Goal: Navigation & Orientation: Find specific page/section

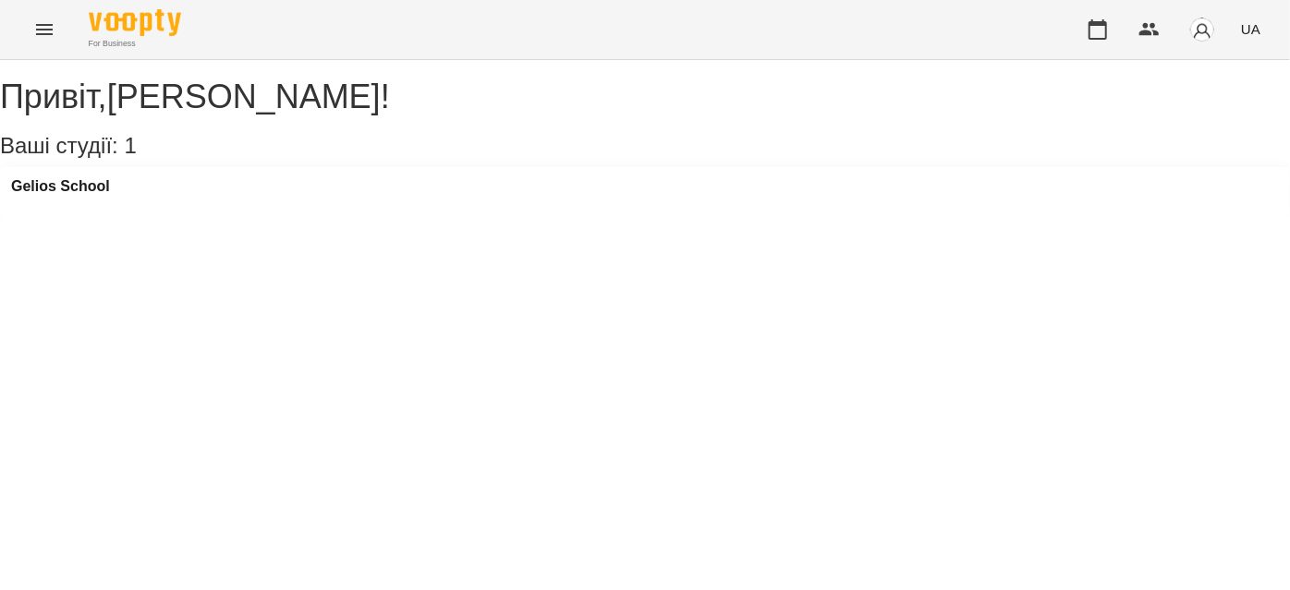
click at [31, 26] on button "Menu" at bounding box center [44, 29] width 44 height 44
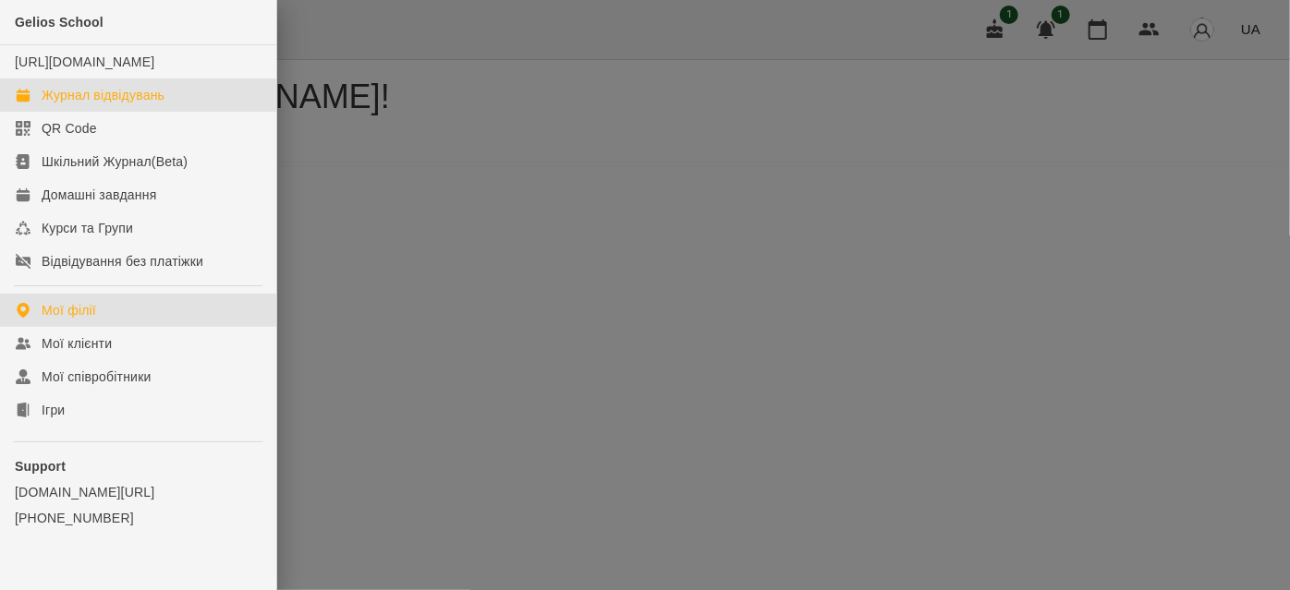
click at [96, 104] on div "Журнал відвідувань" at bounding box center [103, 95] width 123 height 18
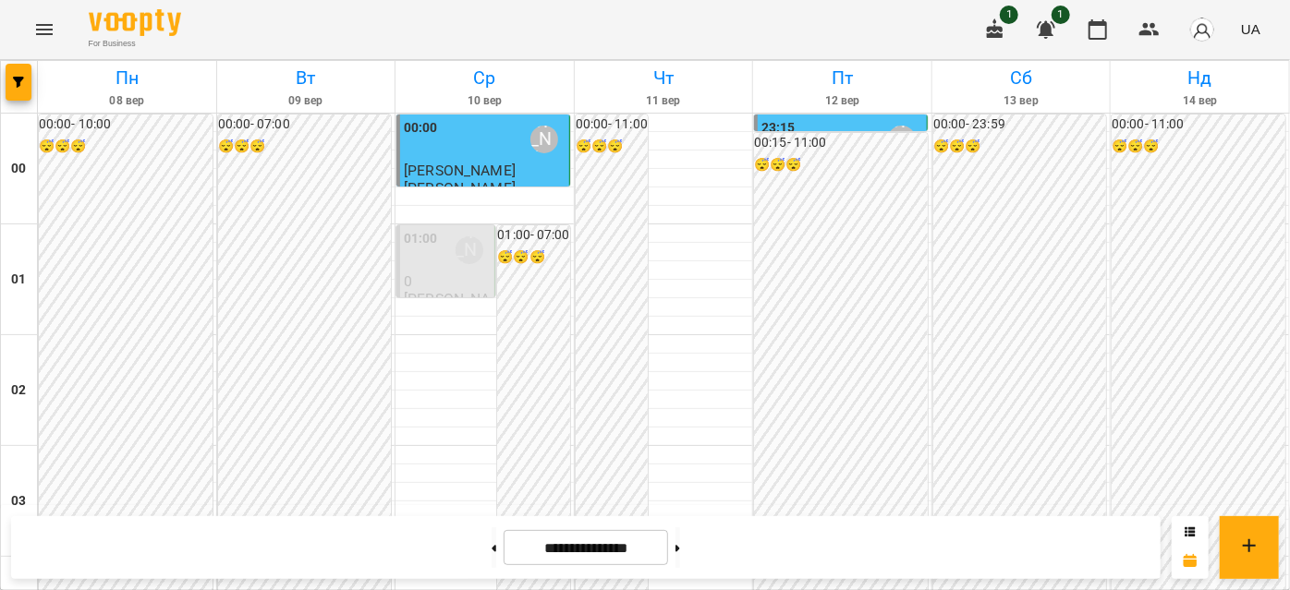
scroll to position [1595, 0]
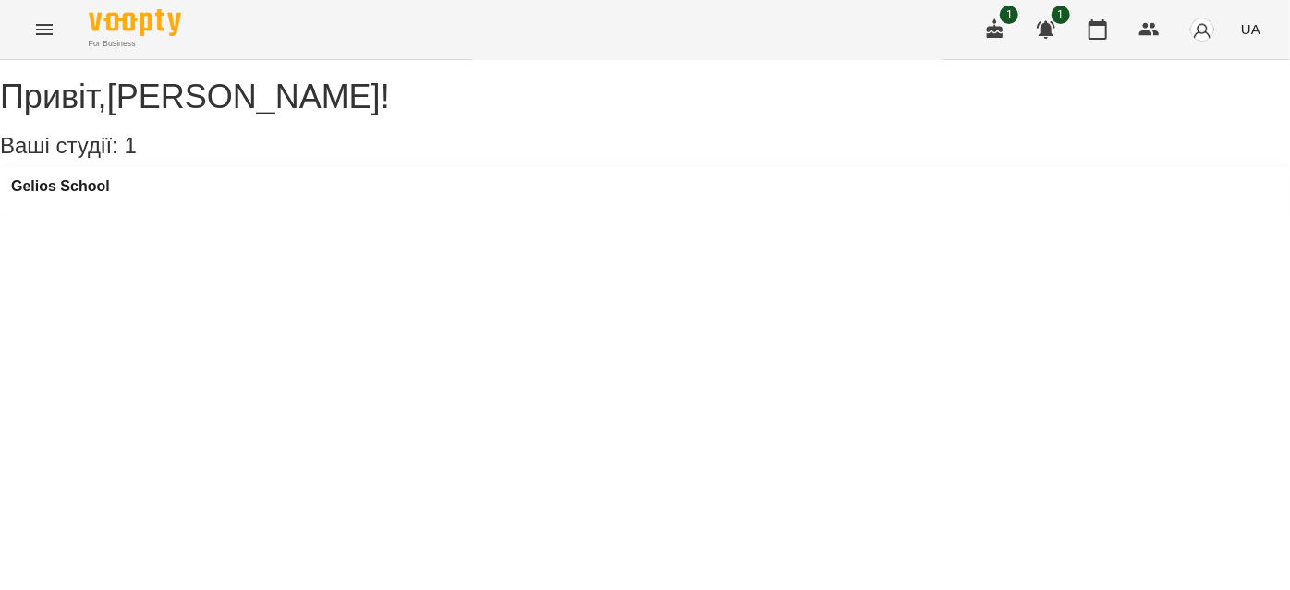
click at [37, 32] on icon "Menu" at bounding box center [44, 29] width 22 height 22
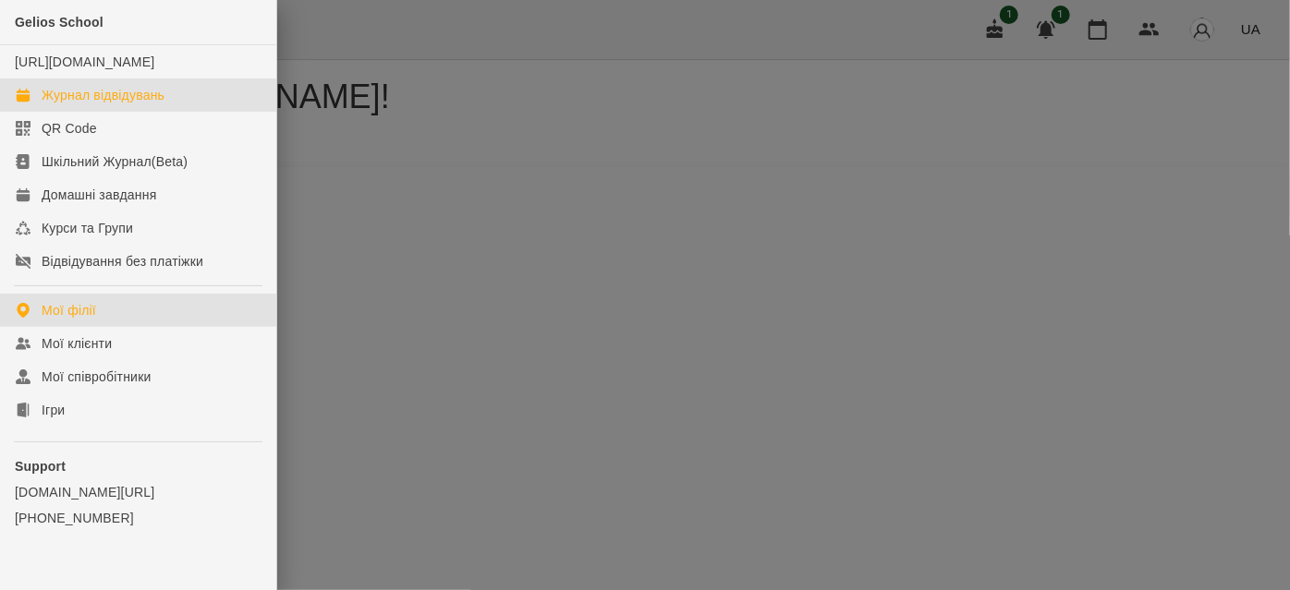
click at [88, 104] on div "Журнал відвідувань" at bounding box center [103, 95] width 123 height 18
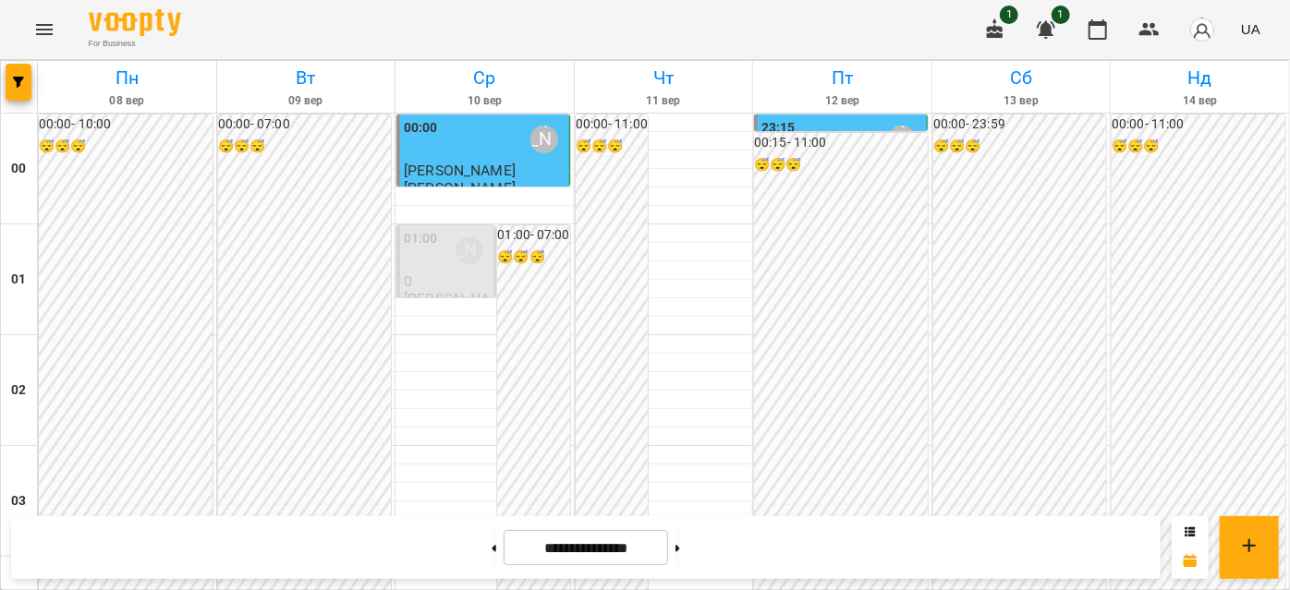
scroll to position [1343, 0]
